Goal: Obtain resource: Download file/media

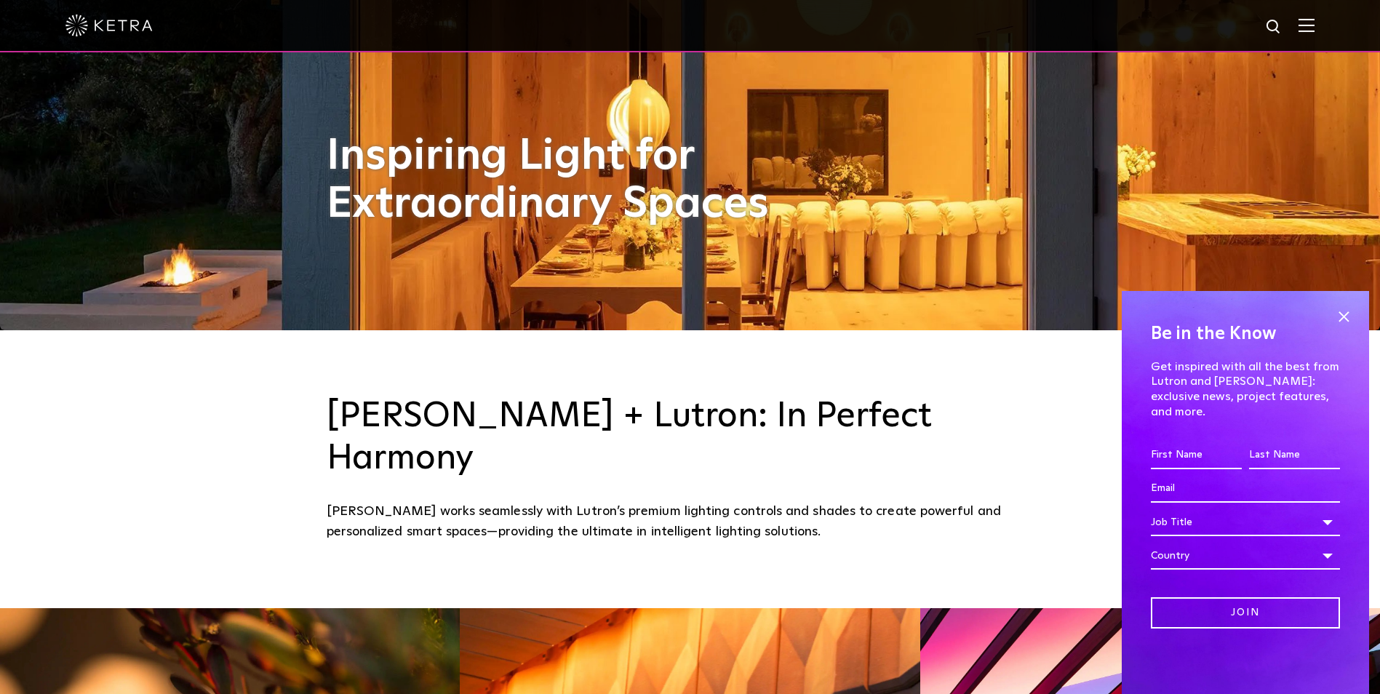
scroll to position [655, 0]
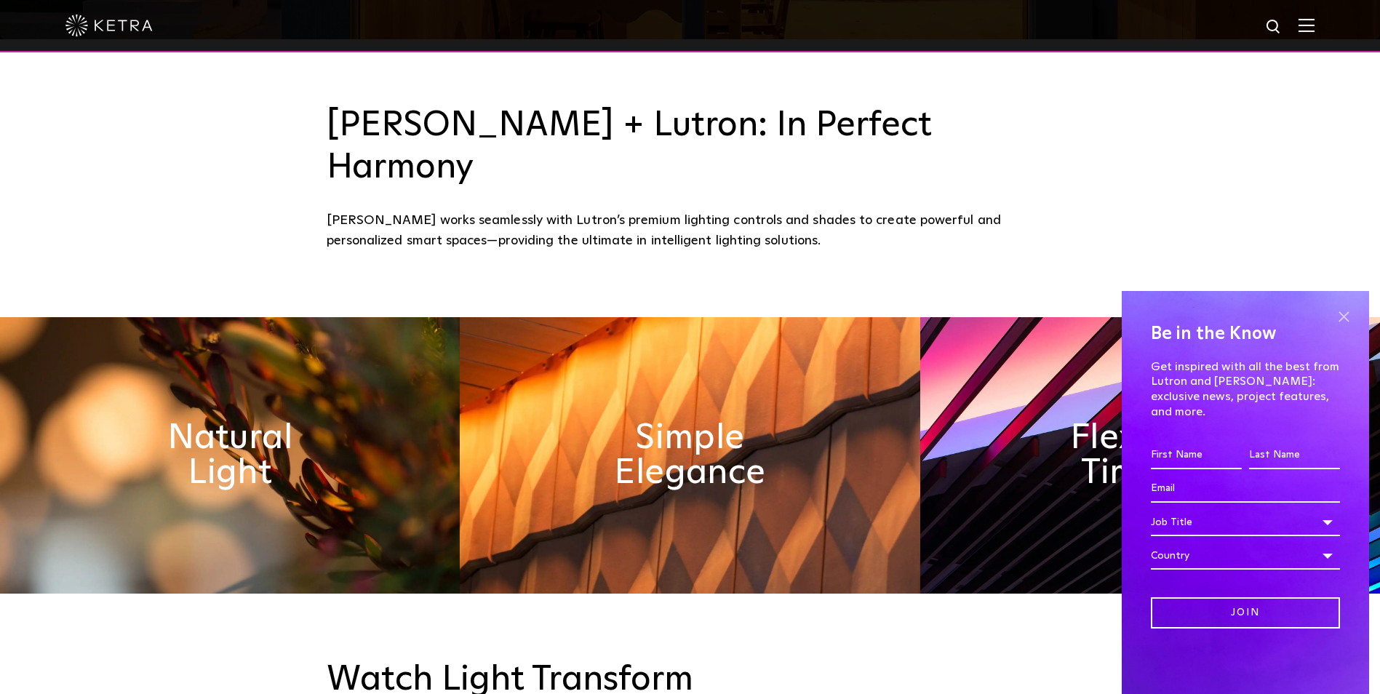
click at [1338, 327] on span at bounding box center [1344, 317] width 22 height 22
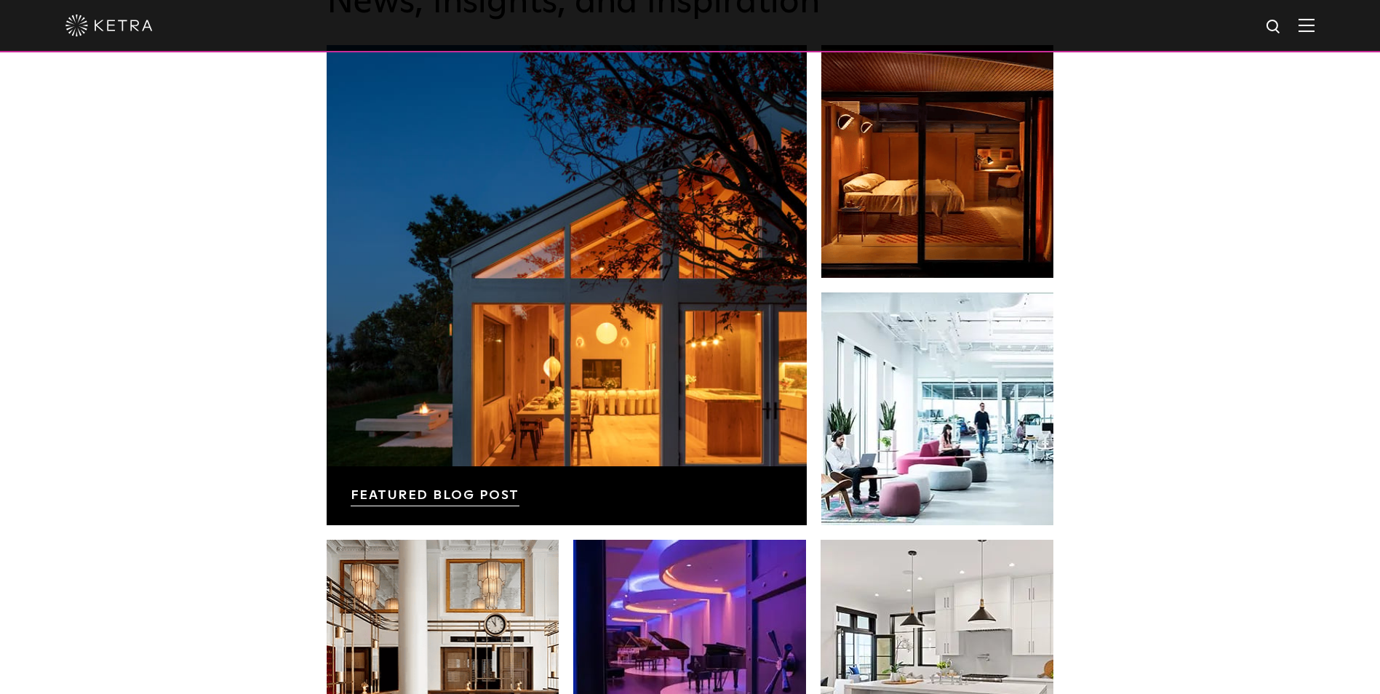
scroll to position [2838, 0]
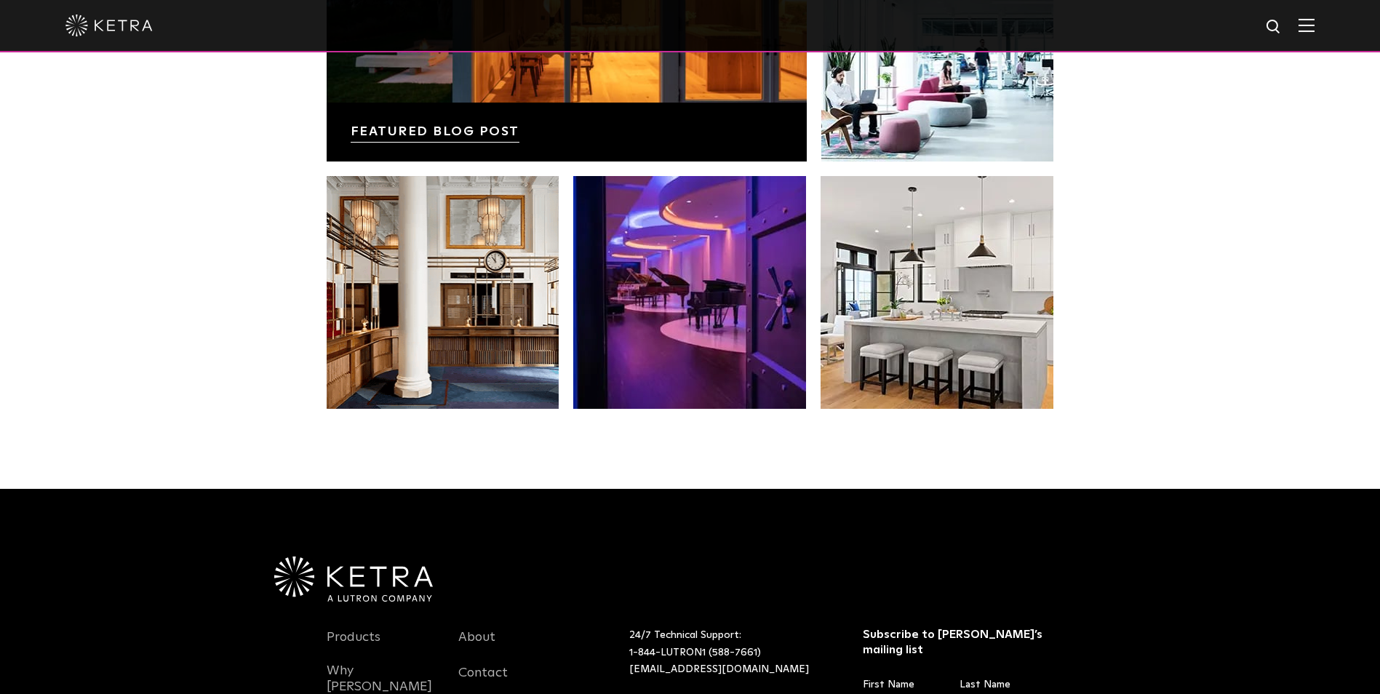
click at [381, 627] on li "Products" at bounding box center [382, 645] width 111 height 36
click at [374, 629] on link "Products" at bounding box center [354, 645] width 54 height 33
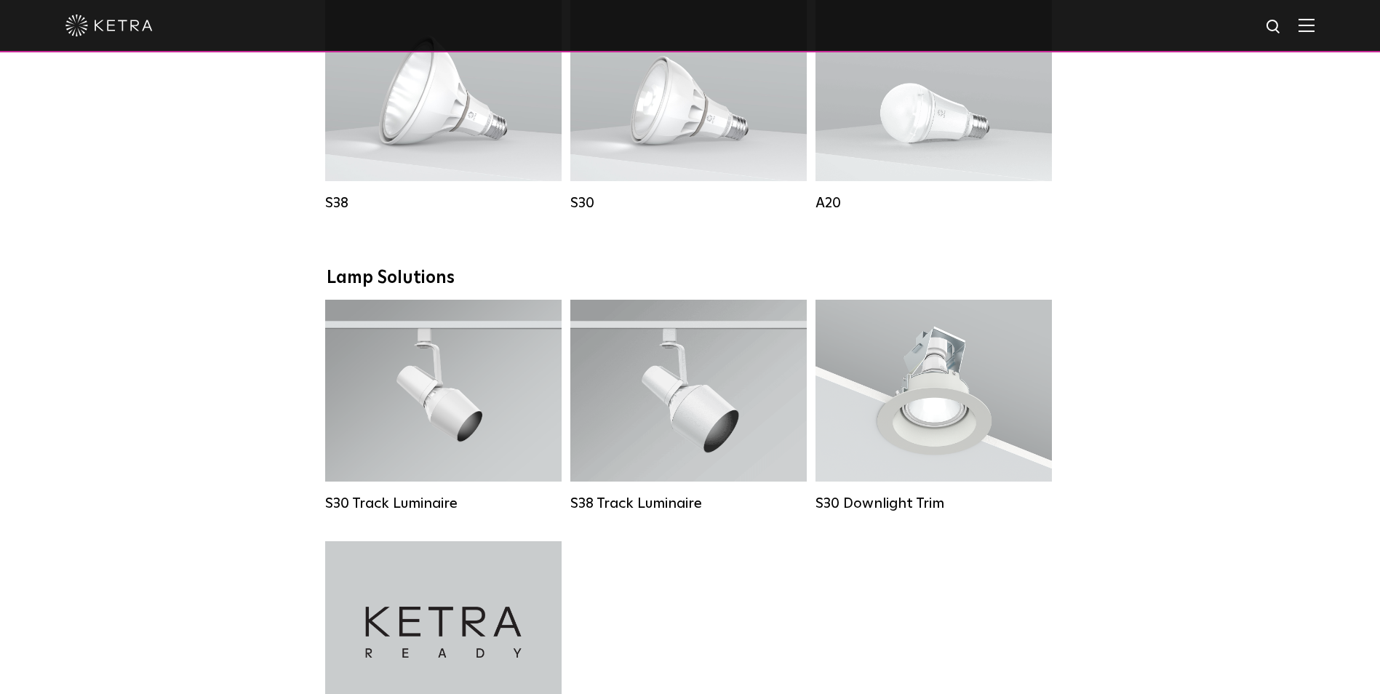
scroll to position [946, 0]
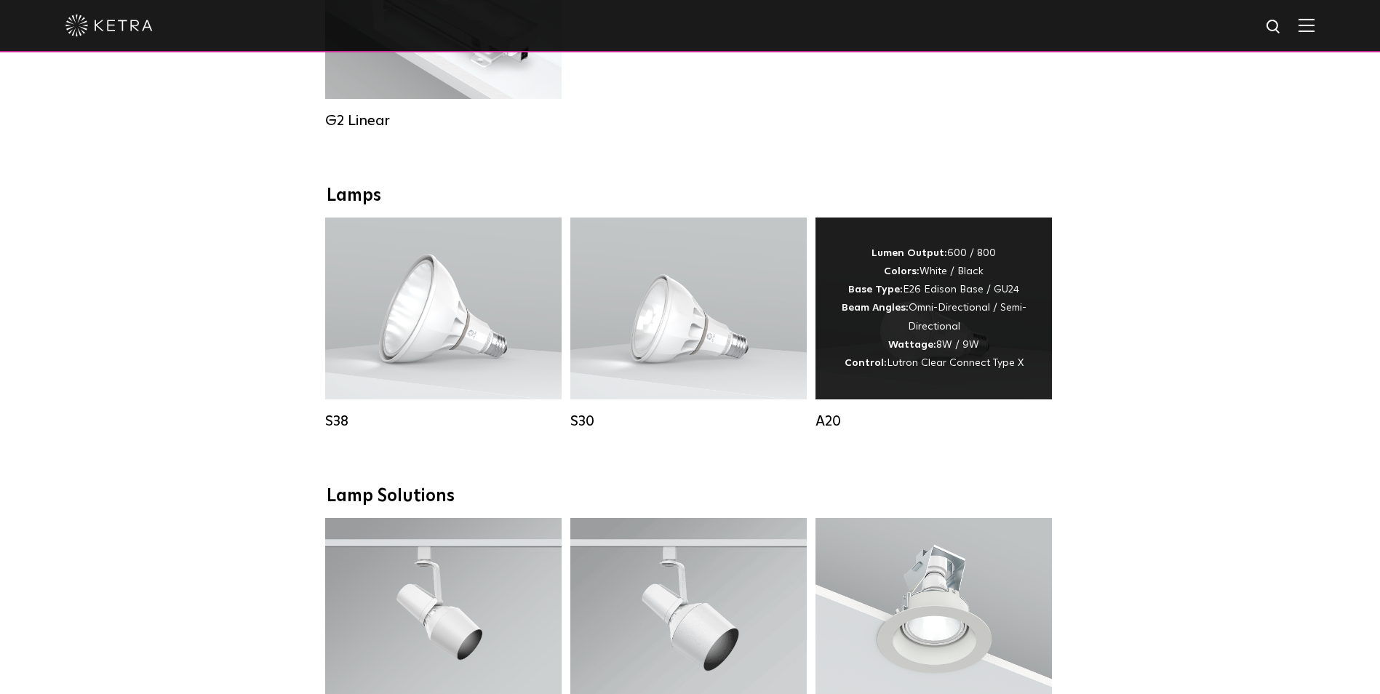
click at [944, 386] on div "Lumen Output: 600 / 800 Colors: White / Black Base Type: E26 Edison Base / GU24…" at bounding box center [934, 309] width 236 height 182
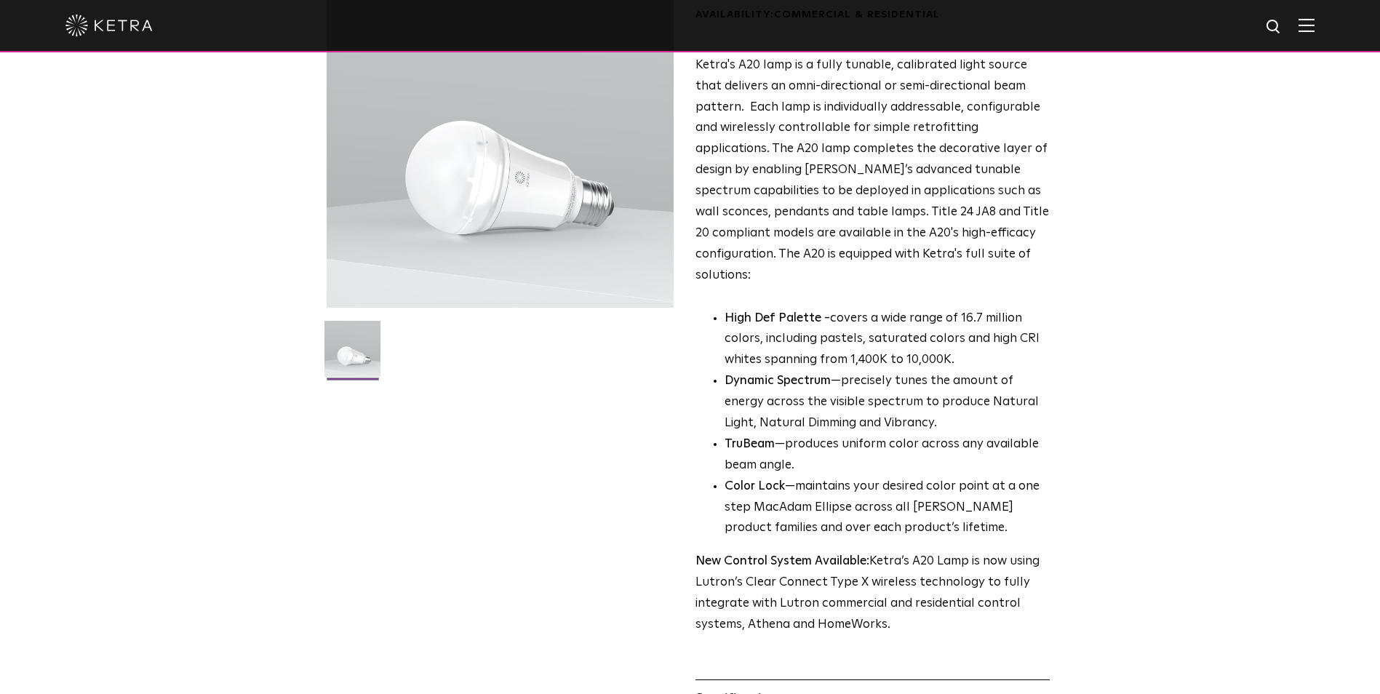
scroll to position [291, 0]
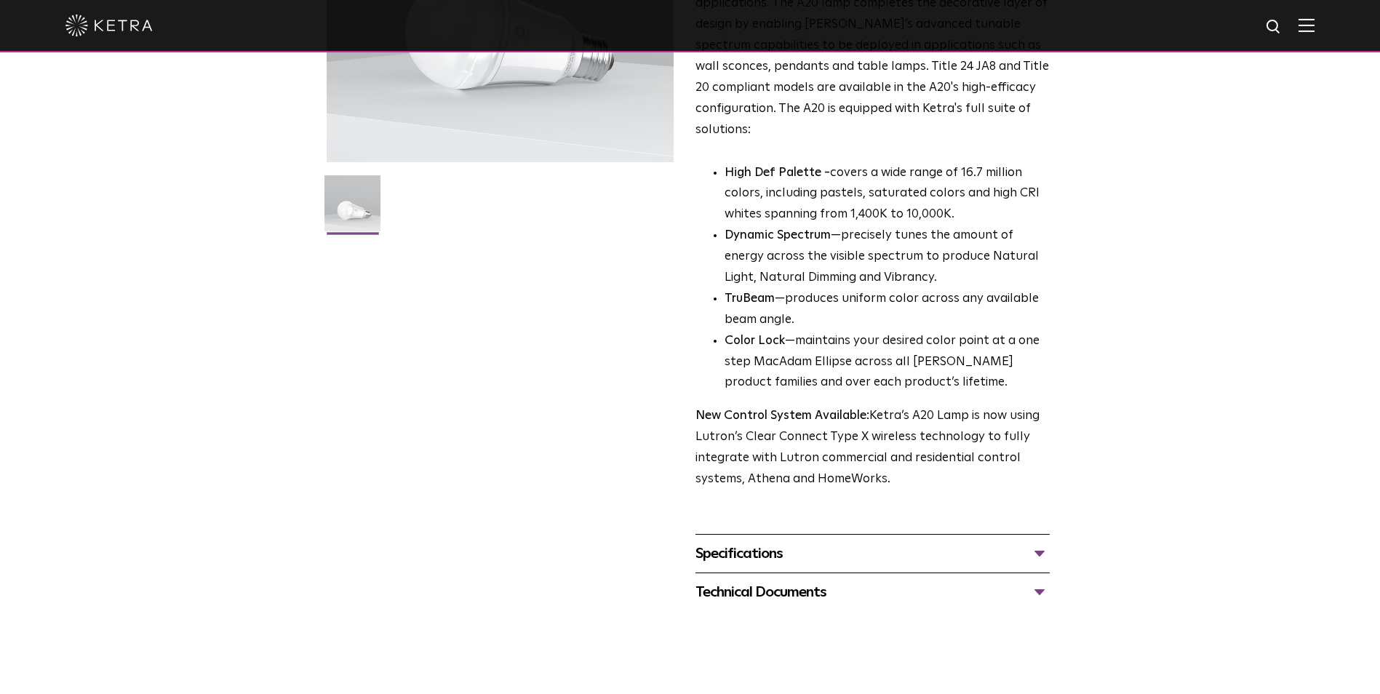
click at [1037, 542] on div "Specifications" at bounding box center [873, 553] width 354 height 23
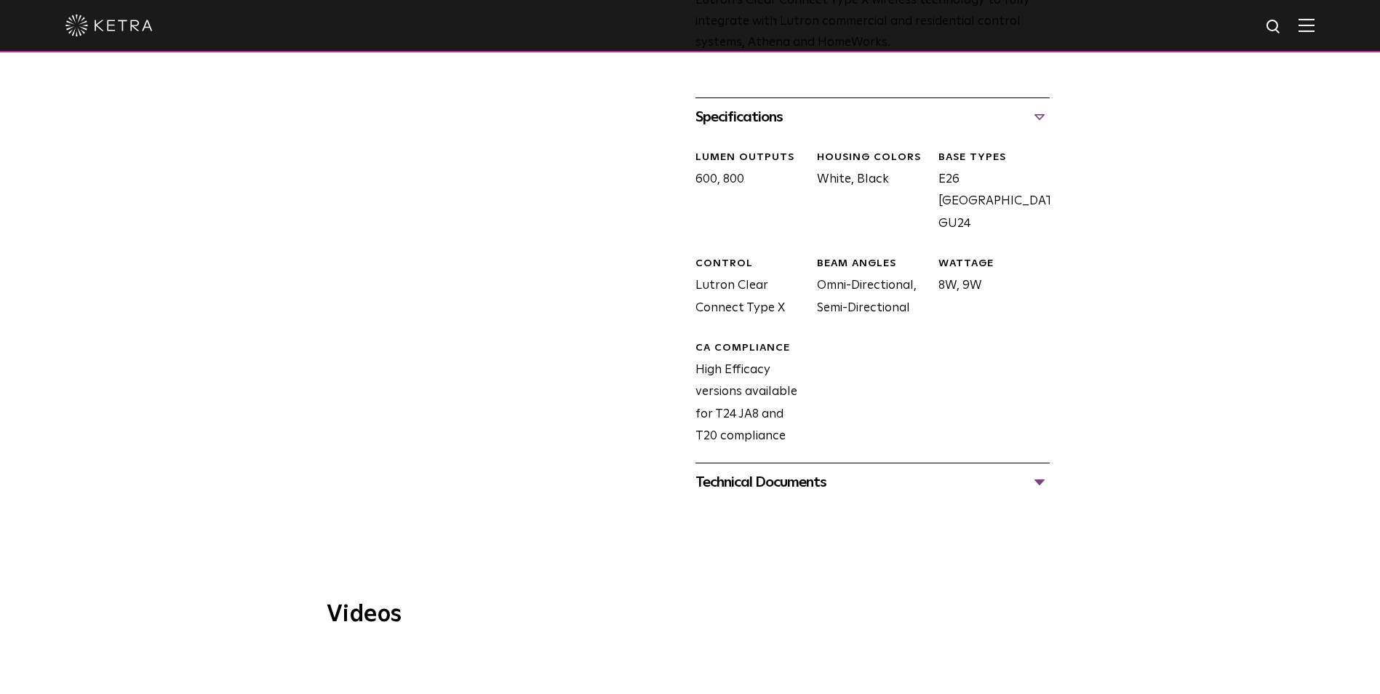
scroll to position [800, 0]
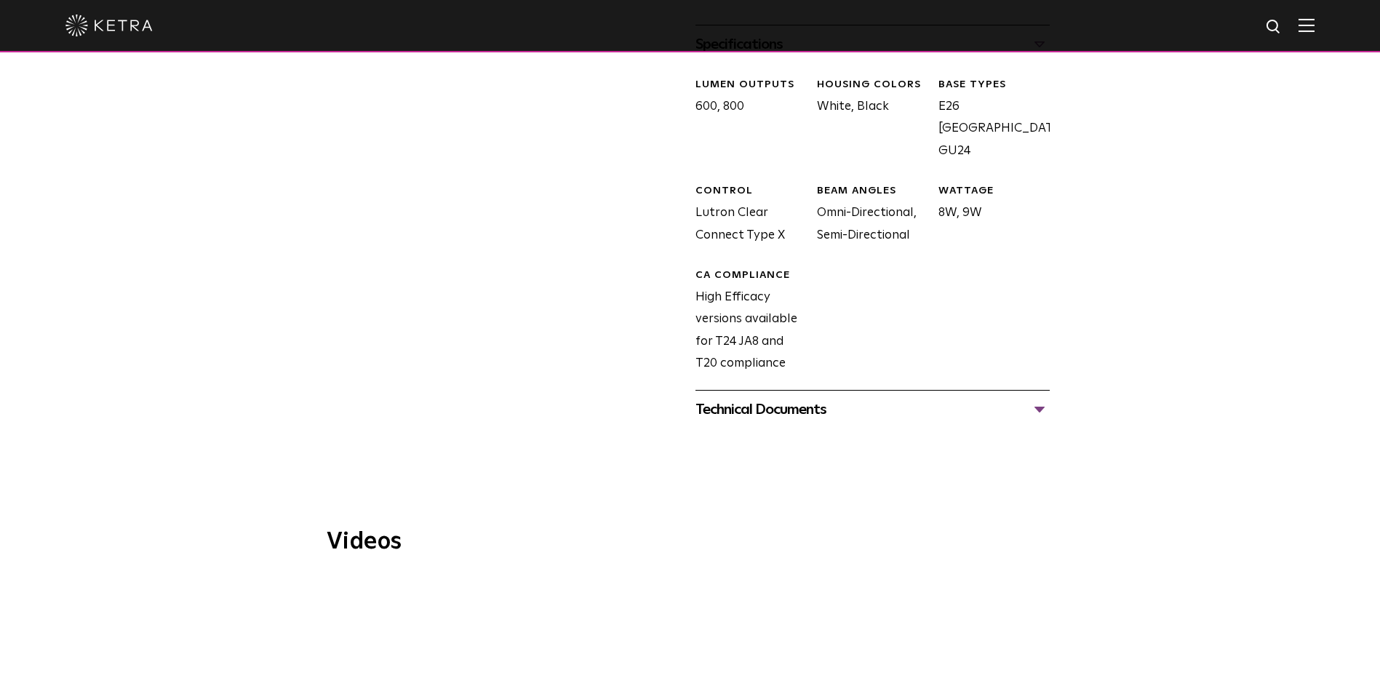
click at [1041, 398] on div "Technical Documents" at bounding box center [873, 409] width 354 height 23
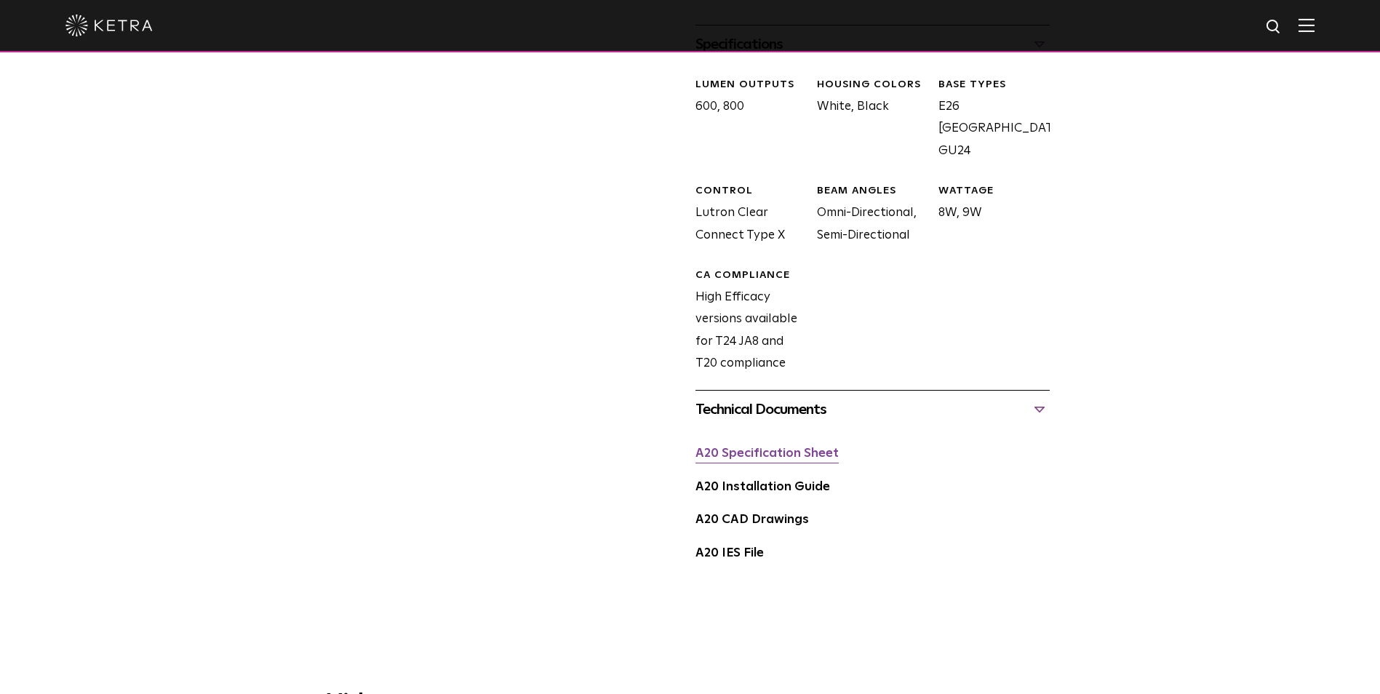
click at [756, 448] on link "A20 Specification Sheet" at bounding box center [767, 454] width 143 height 12
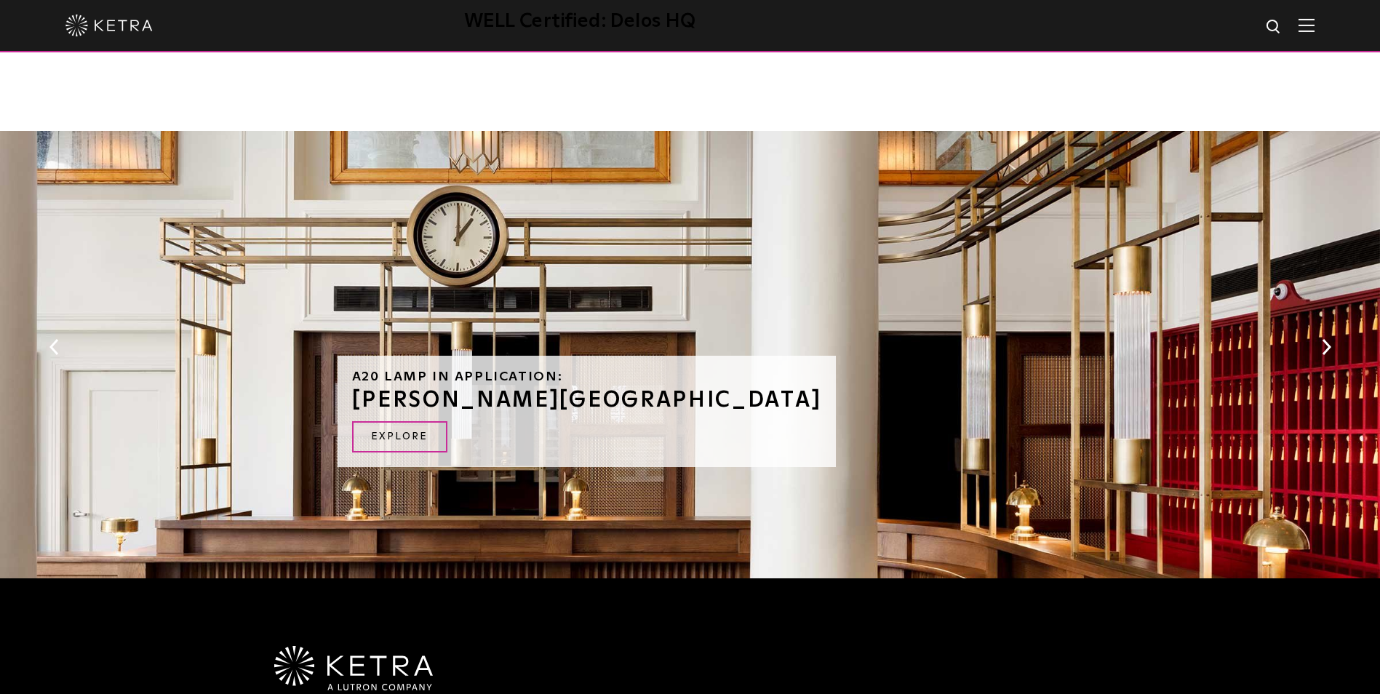
scroll to position [1819, 0]
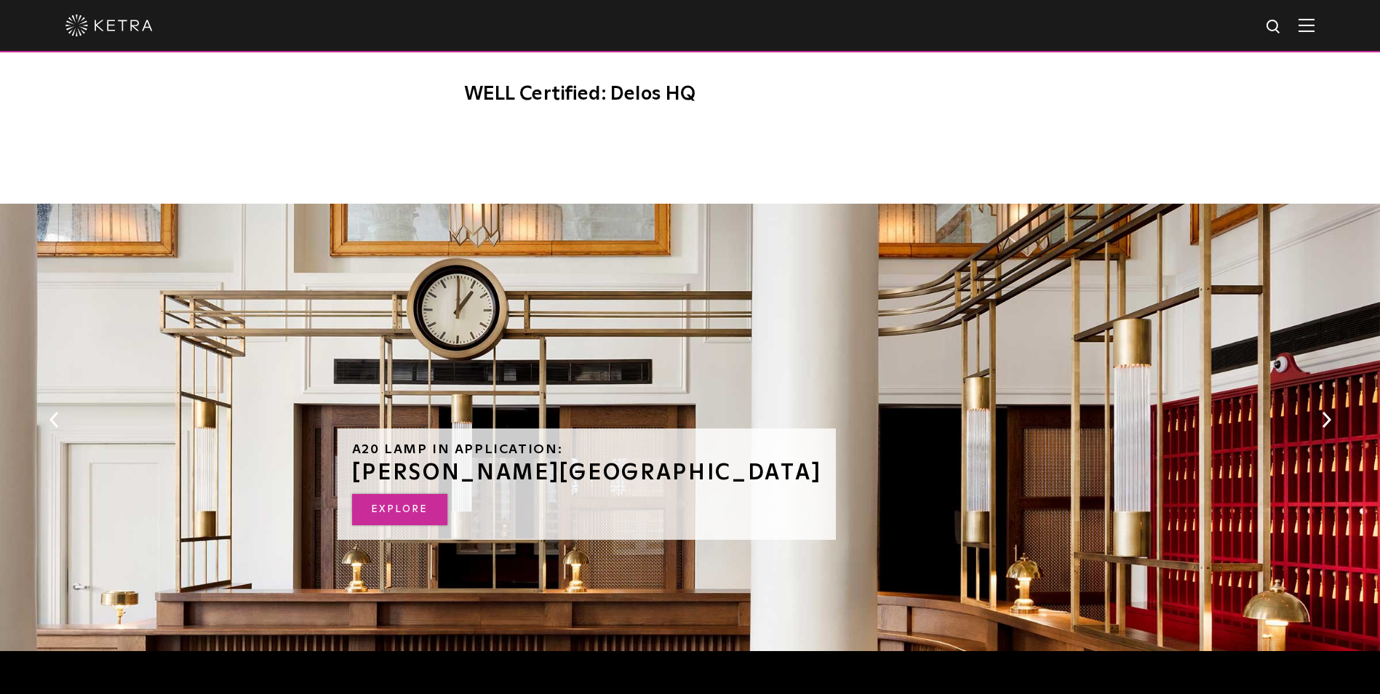
click at [386, 494] on link "Explore" at bounding box center [399, 509] width 95 height 31
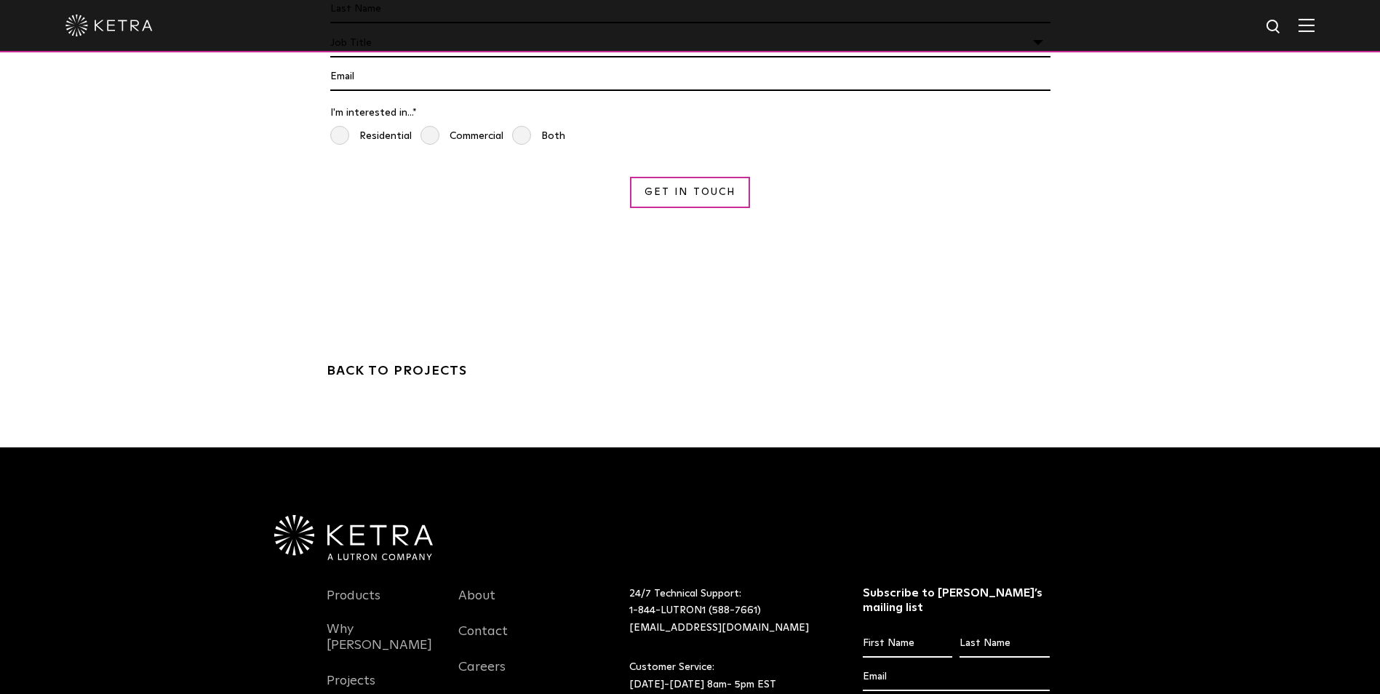
scroll to position [4874, 0]
